Goal: Transaction & Acquisition: Purchase product/service

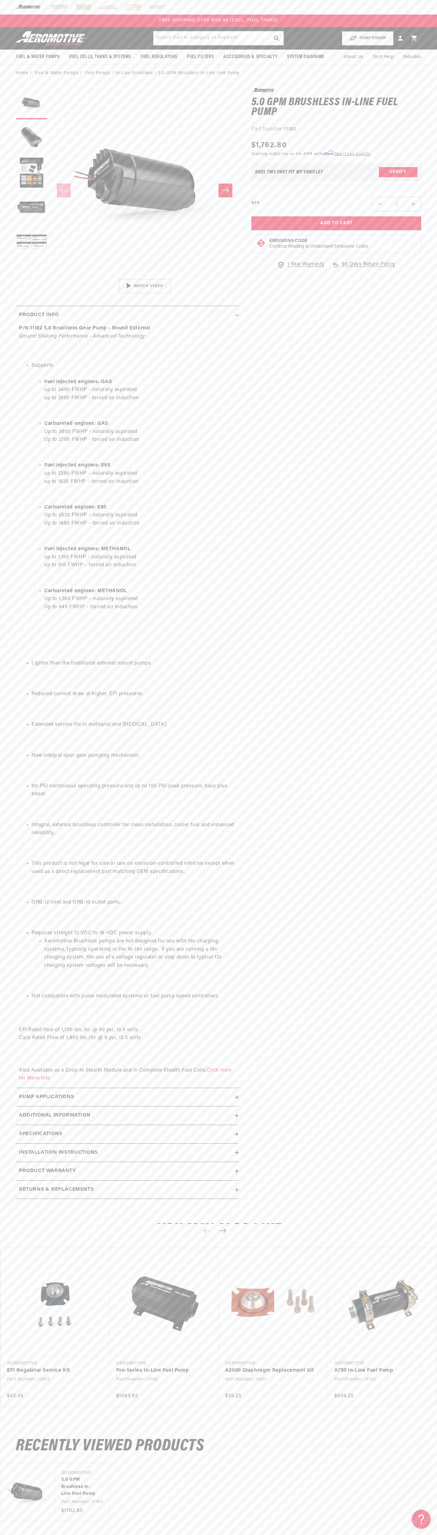
click at [435, 27] on div "FREE SHIPPING OVER $109.00 (EXCL. FUEL TANKS)" at bounding box center [218, 21] width 437 height 13
click at [428, 1030] on section "0.0 star rating Write a review 5.0 GPM Brushless In-Line Fuel Pump 5.0 GPM Brus…" at bounding box center [218, 644] width 437 height 1127
click at [262, 1529] on html "Skip to content Your cart Your cart is empty Loading... You may also like Subto…" at bounding box center [218, 767] width 437 height 1535
click at [9, 968] on section "0.0 star rating Write a review 5.0 GPM Brushless In-Line Fuel Pump 5.0 GPM Brus…" at bounding box center [218, 644] width 437 height 1127
